Goal: Check status: Check status

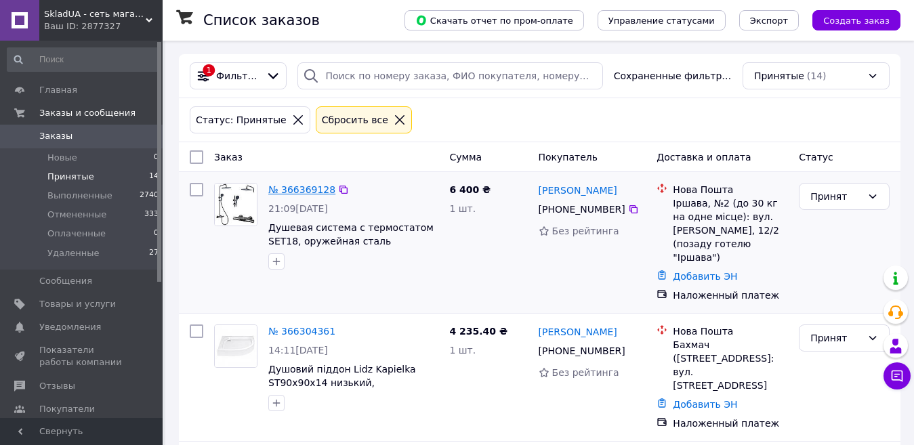
click at [295, 187] on link "№ 366369128" at bounding box center [301, 189] width 67 height 11
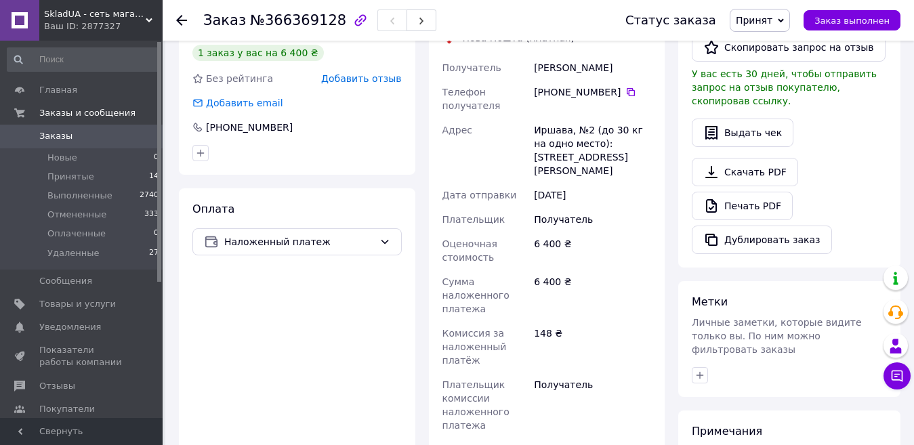
scroll to position [339, 0]
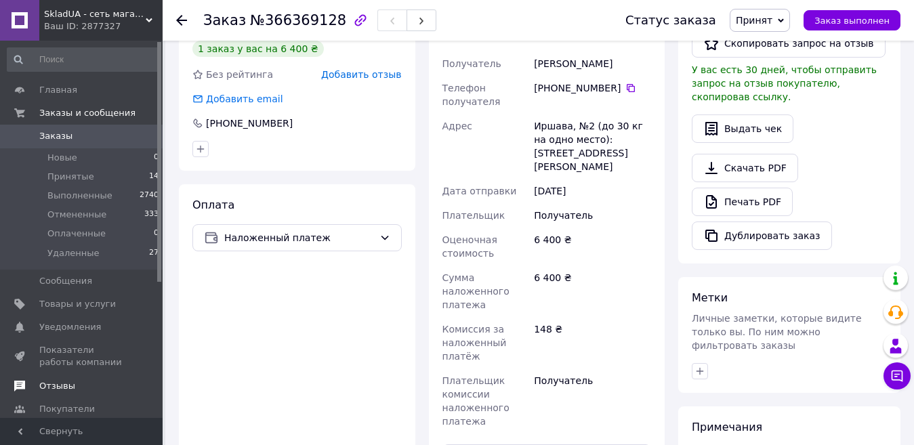
click at [30, 394] on link "Отзывы" at bounding box center [83, 386] width 167 height 23
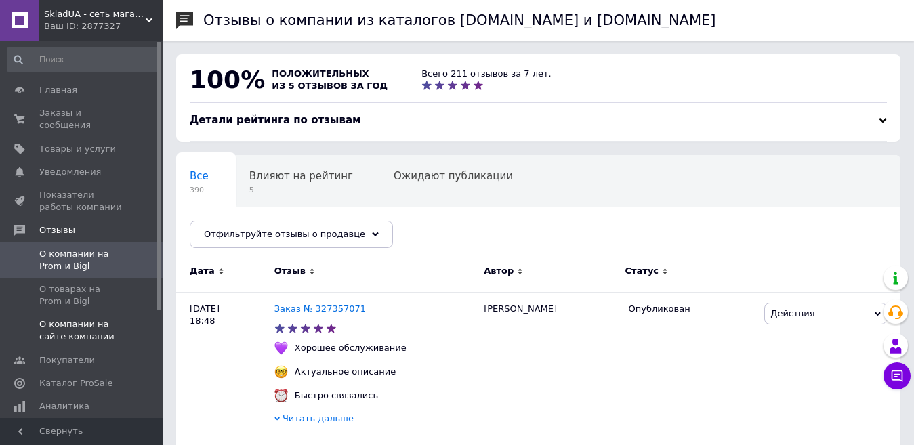
click at [106, 319] on span "О компании на сайте компании" at bounding box center [82, 331] width 86 height 24
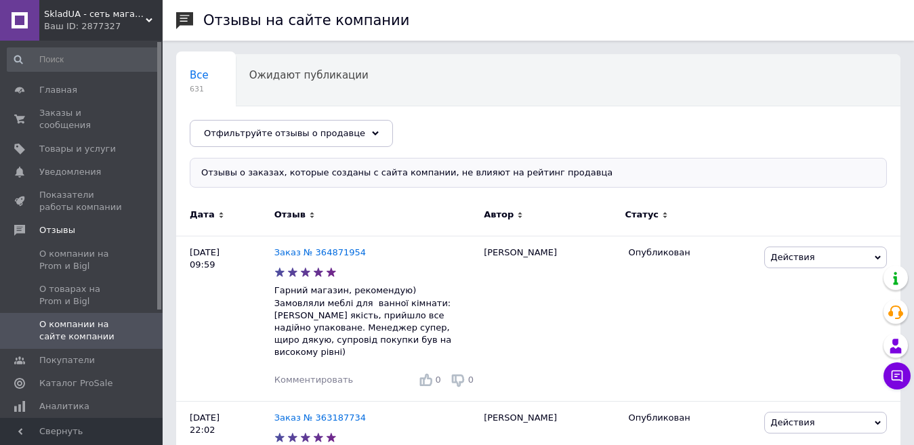
click at [96, 24] on div "Ваш ID: 2877327" at bounding box center [103, 26] width 119 height 12
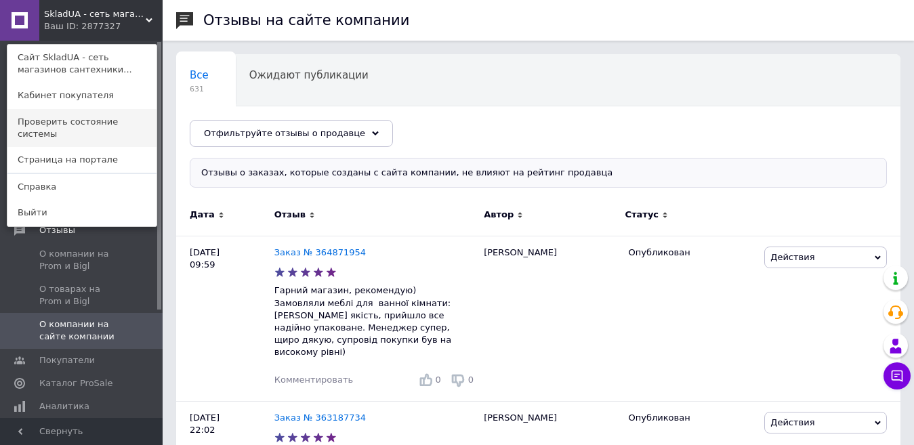
click at [96, 115] on link "Проверить состояние системы" at bounding box center [81, 128] width 149 height 38
